Goal: Task Accomplishment & Management: Use online tool/utility

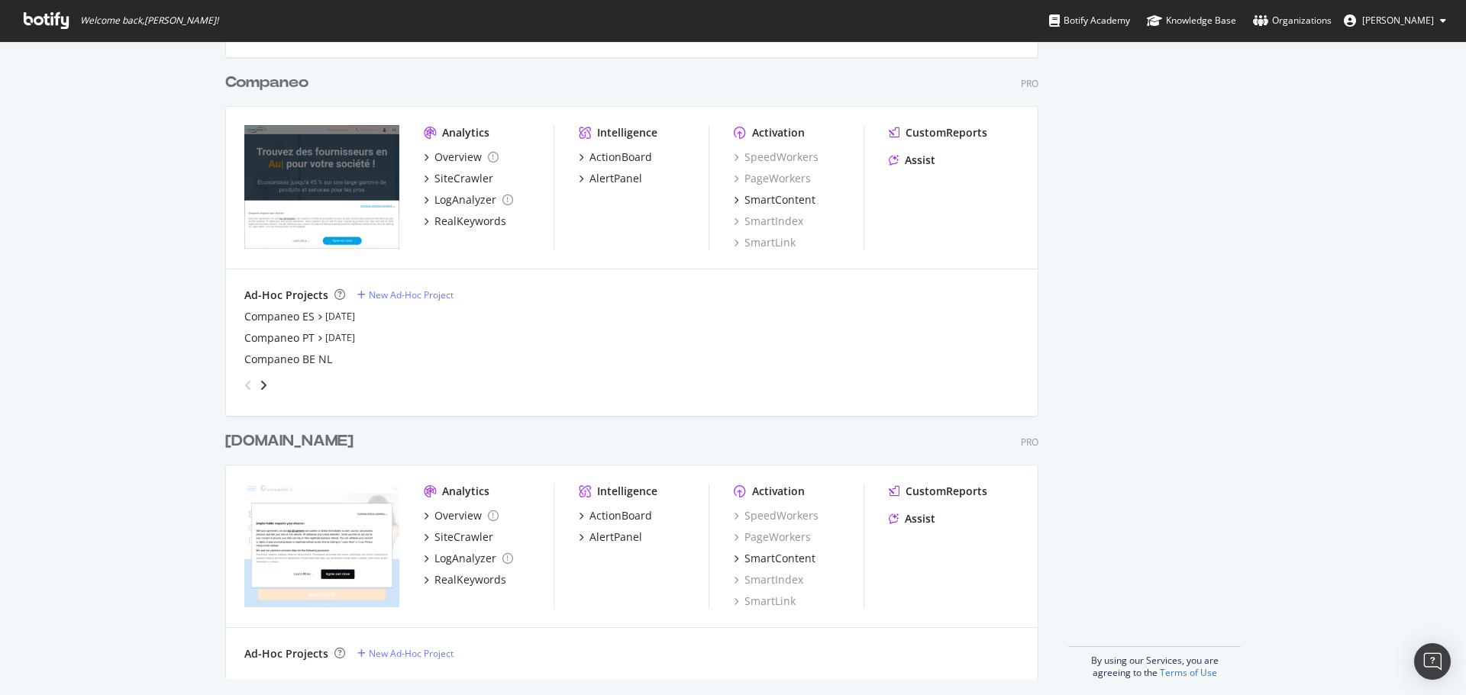
scroll to position [1318, 0]
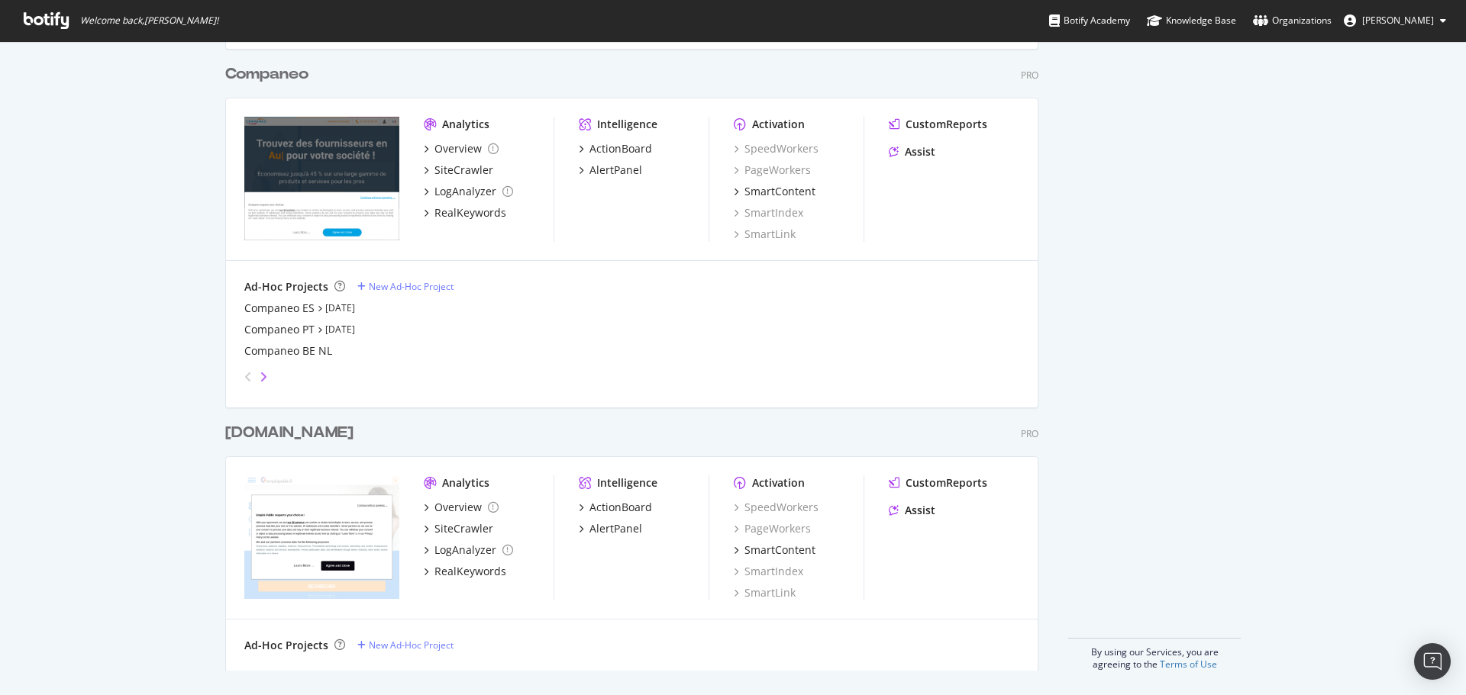
click at [260, 374] on icon "angle-right" at bounding box center [264, 377] width 8 height 12
click at [245, 376] on icon "angle-left" at bounding box center [248, 377] width 8 height 12
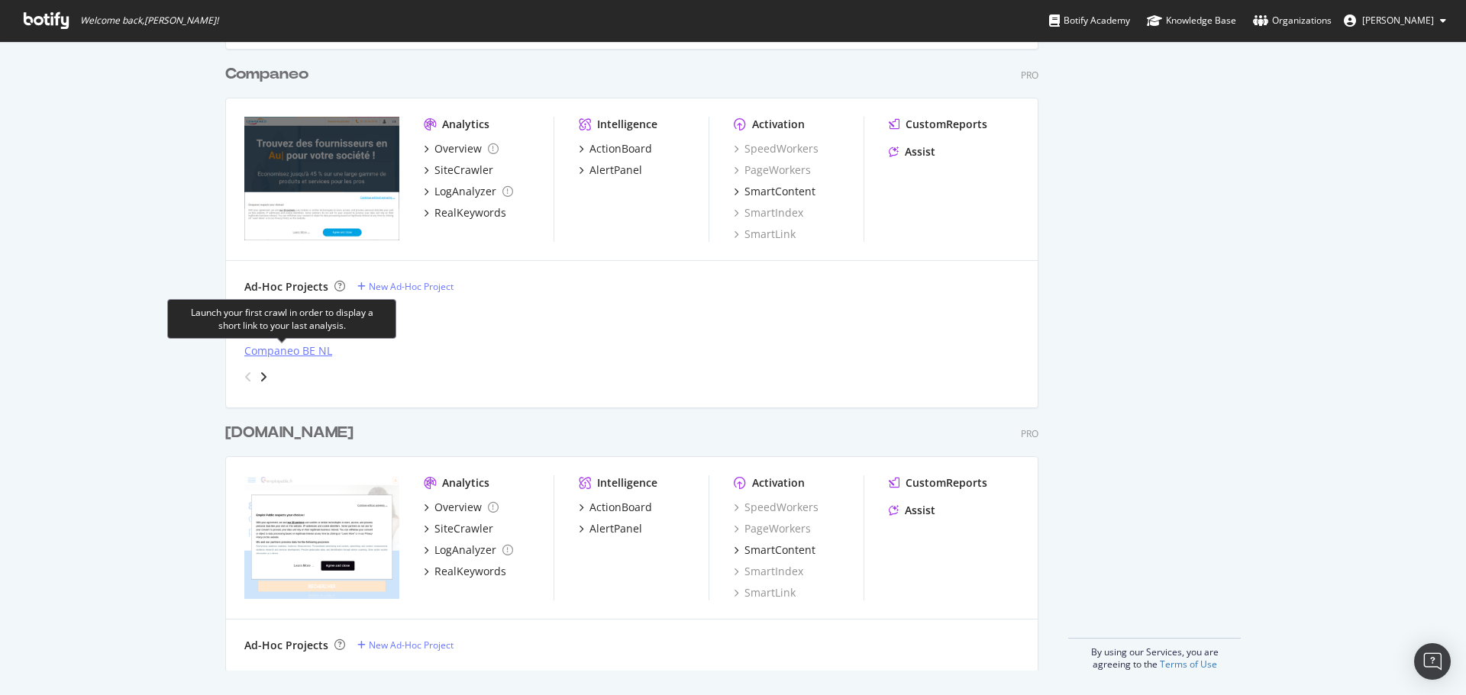
click at [286, 355] on div "Companeo BE NL" at bounding box center [288, 351] width 88 height 15
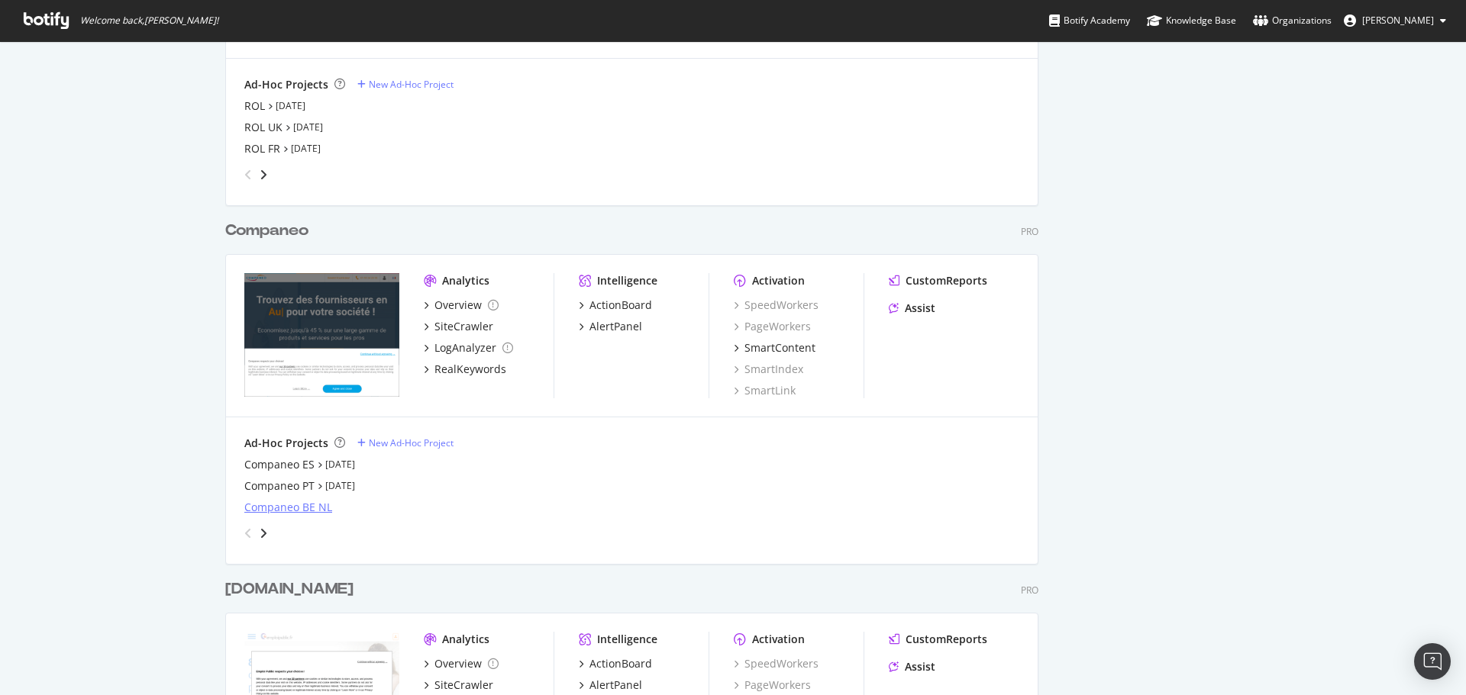
scroll to position [1318, 0]
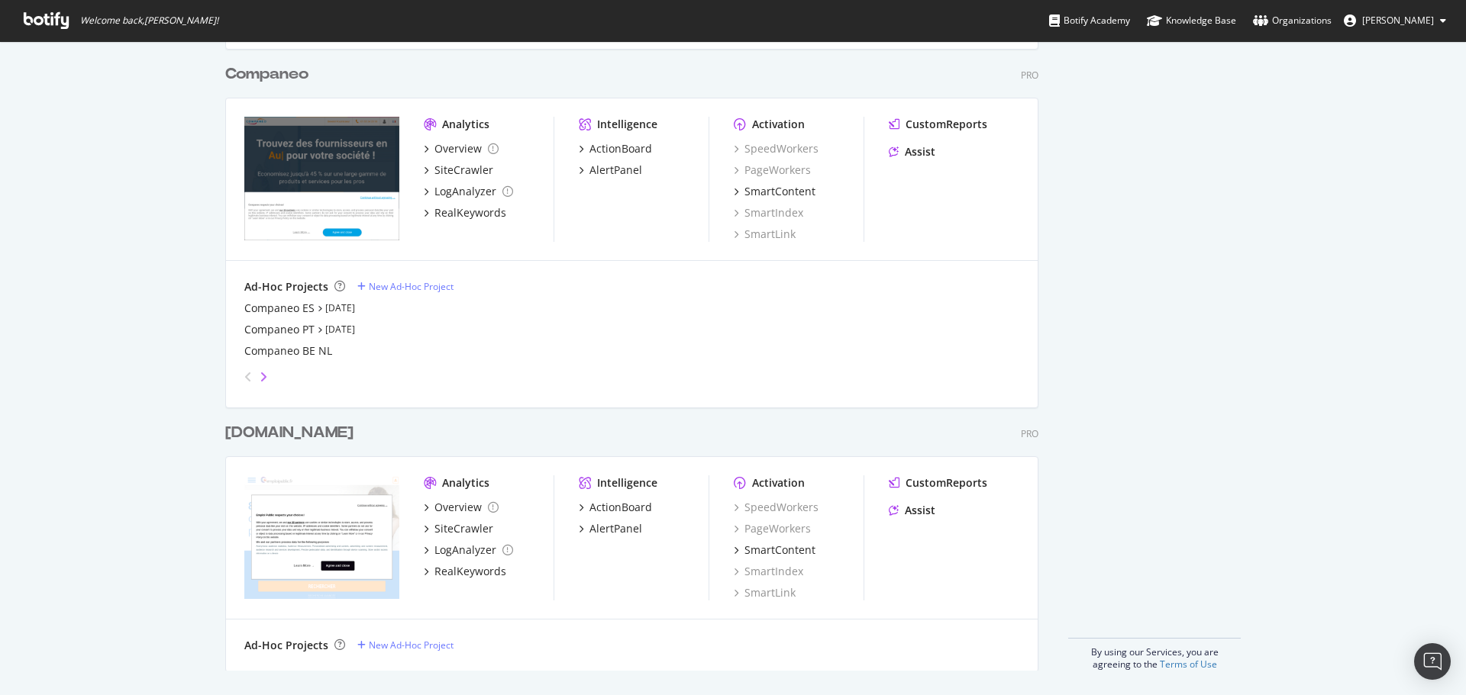
click at [260, 376] on icon "angle-right" at bounding box center [264, 377] width 8 height 12
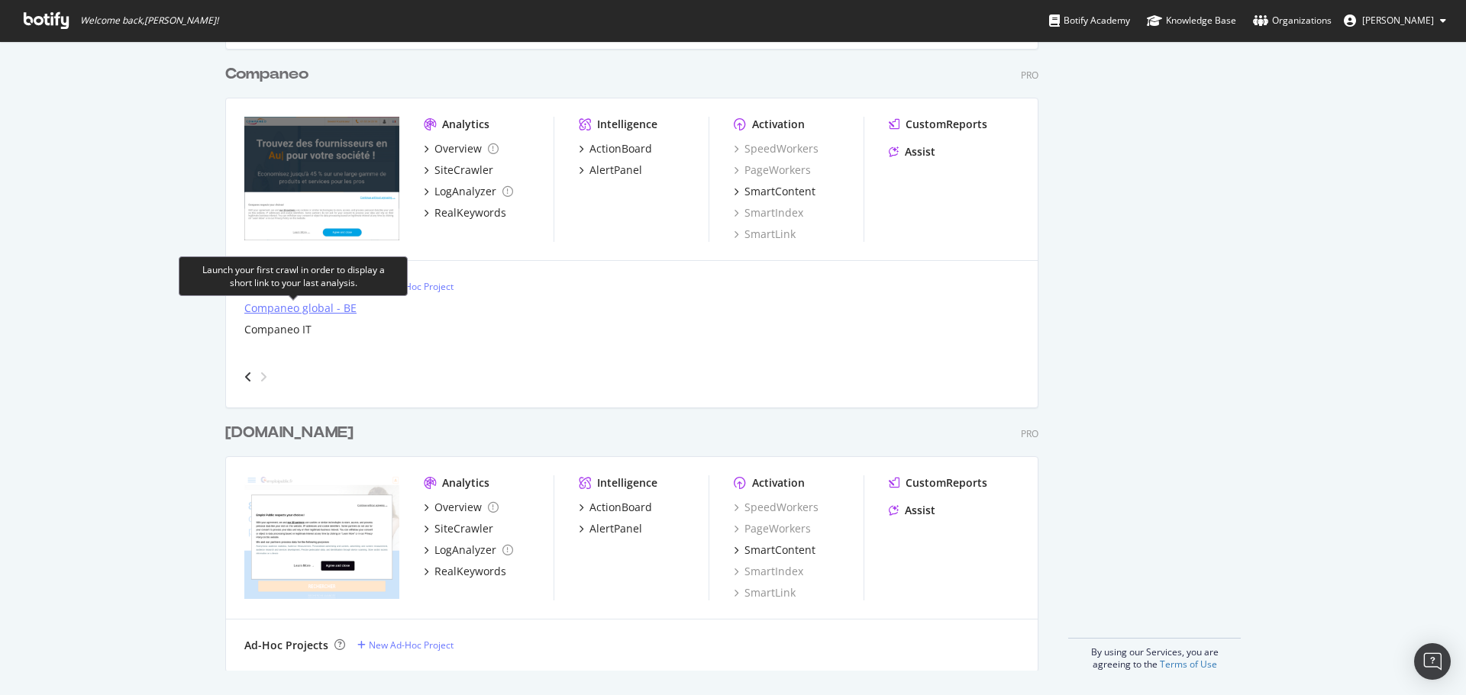
click at [315, 306] on div "Companeo global - BE" at bounding box center [300, 308] width 112 height 15
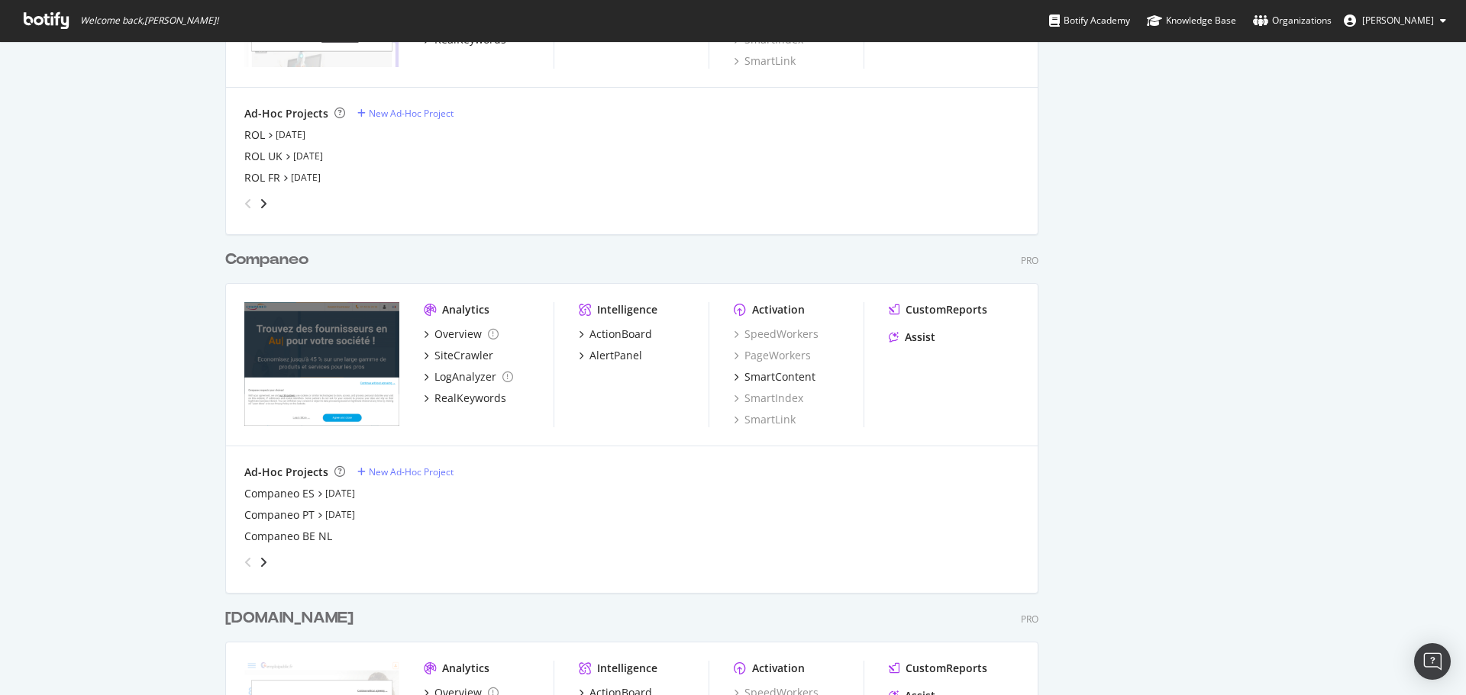
scroll to position [1318, 0]
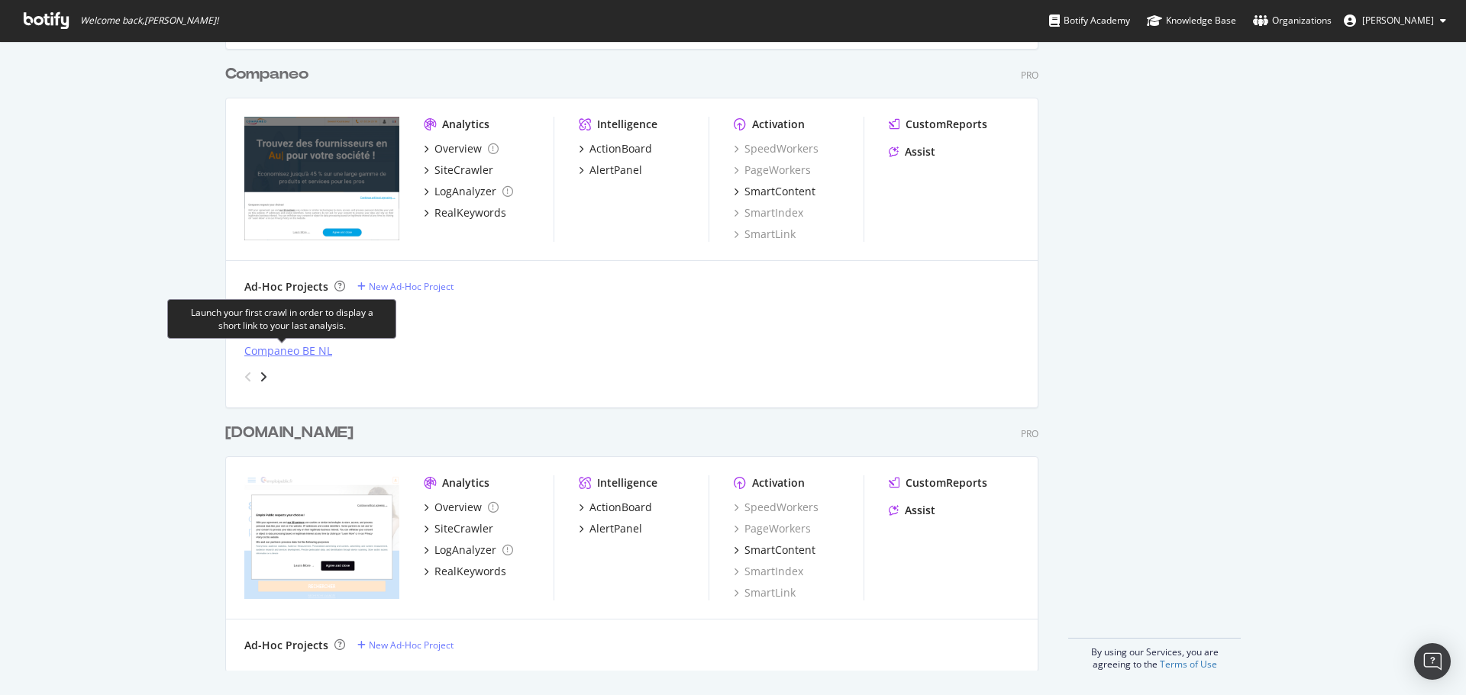
click at [274, 352] on div "Companeo BE NL" at bounding box center [288, 351] width 88 height 15
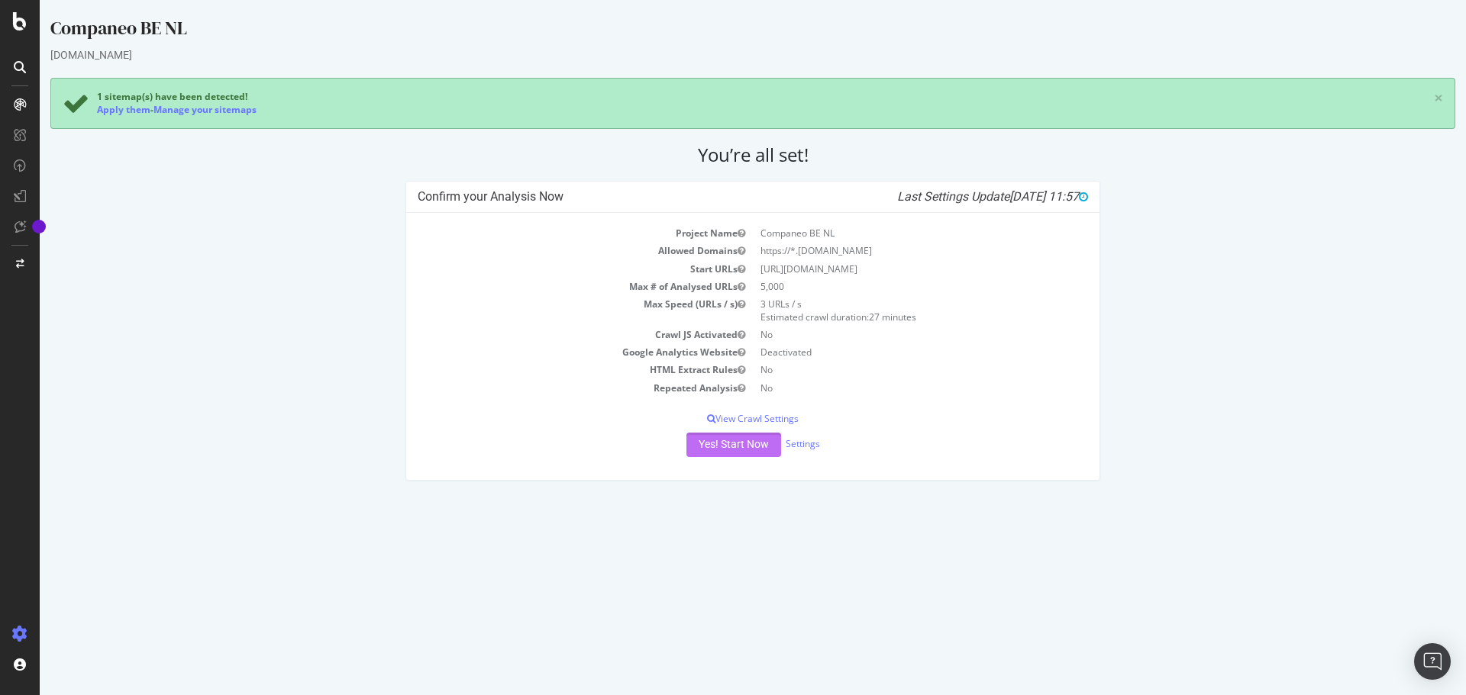
click at [727, 453] on button "Yes! Start Now" at bounding box center [733, 445] width 95 height 24
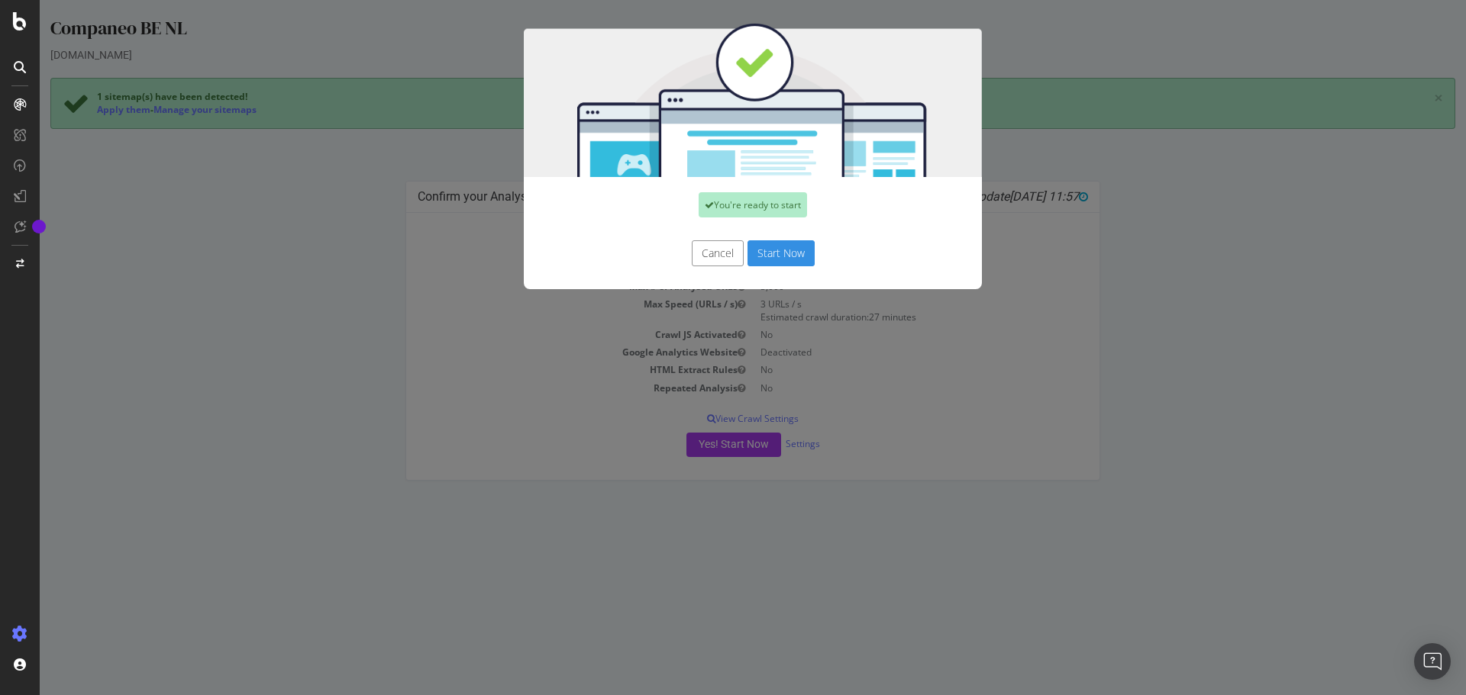
click at [794, 253] on button "Start Now" at bounding box center [780, 253] width 67 height 26
